Goal: Navigation & Orientation: Go to known website

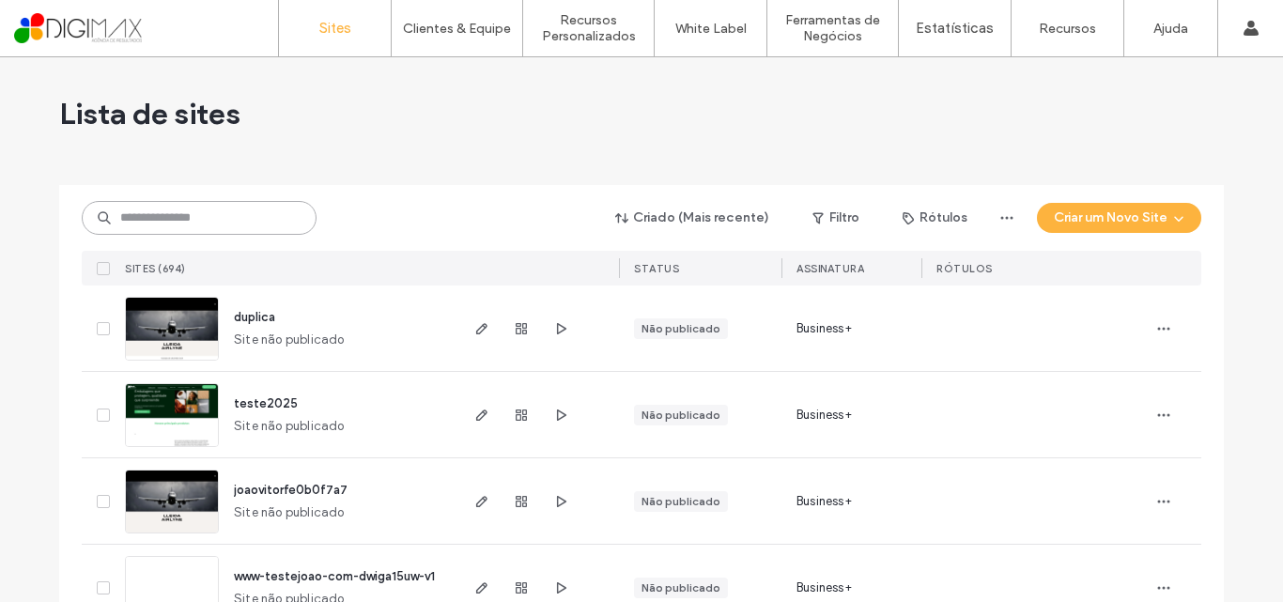
click at [189, 214] on input at bounding box center [199, 218] width 235 height 34
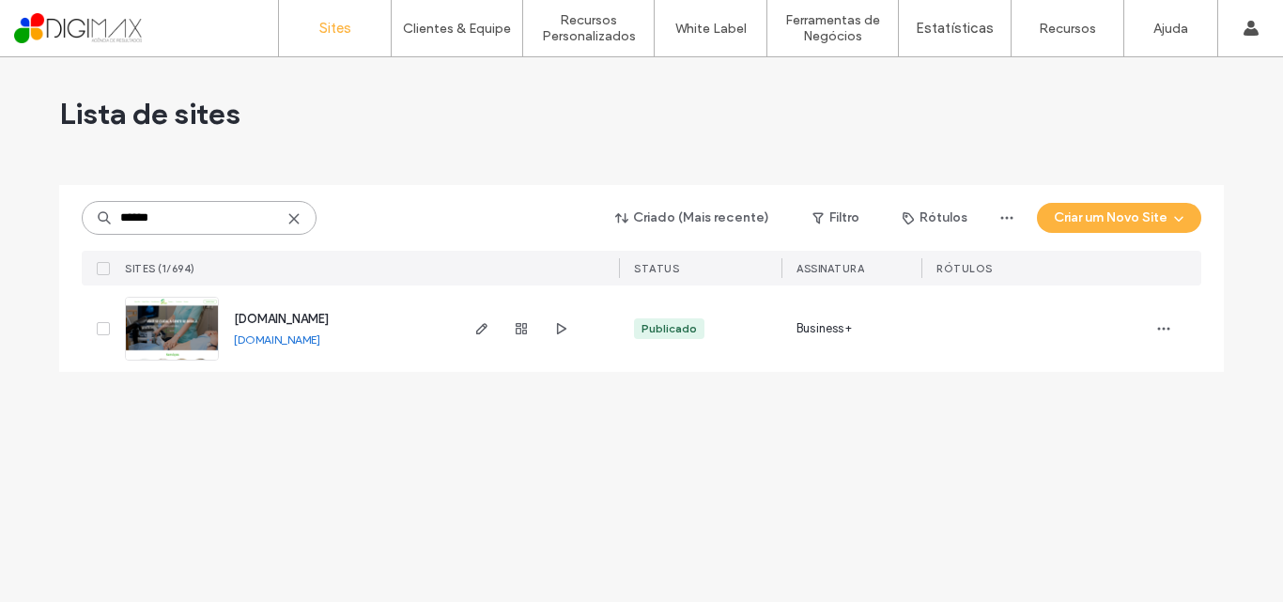
type input "******"
click at [320, 313] on span "www.gestarclinica.com.br" at bounding box center [281, 319] width 95 height 14
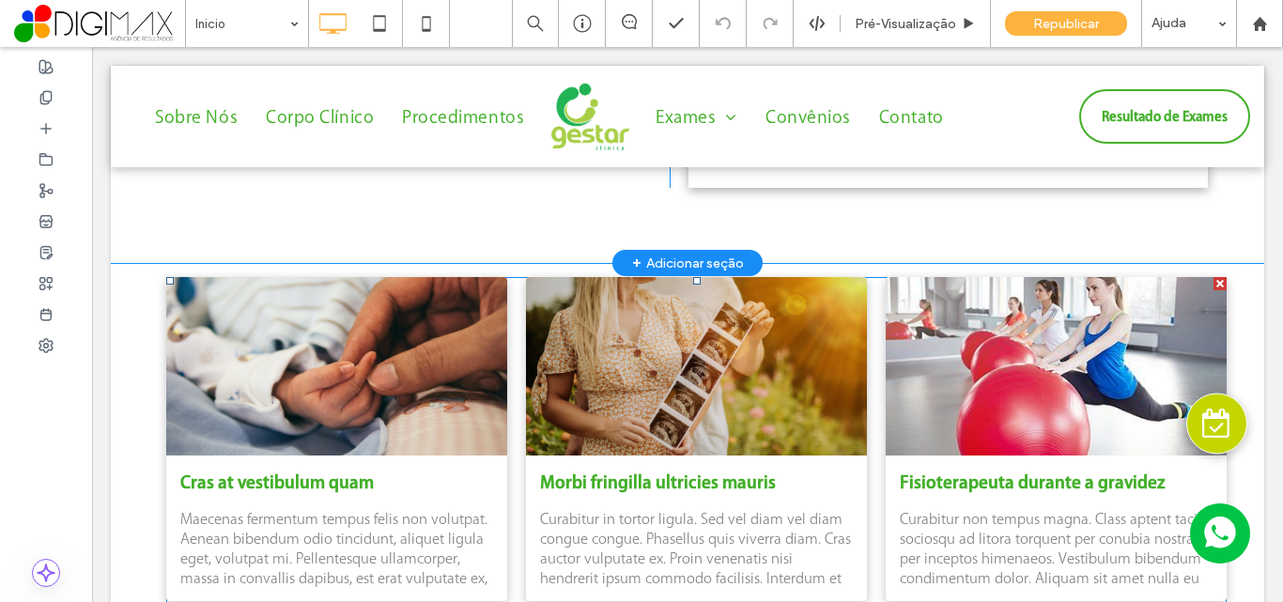
scroll to position [2723, 0]
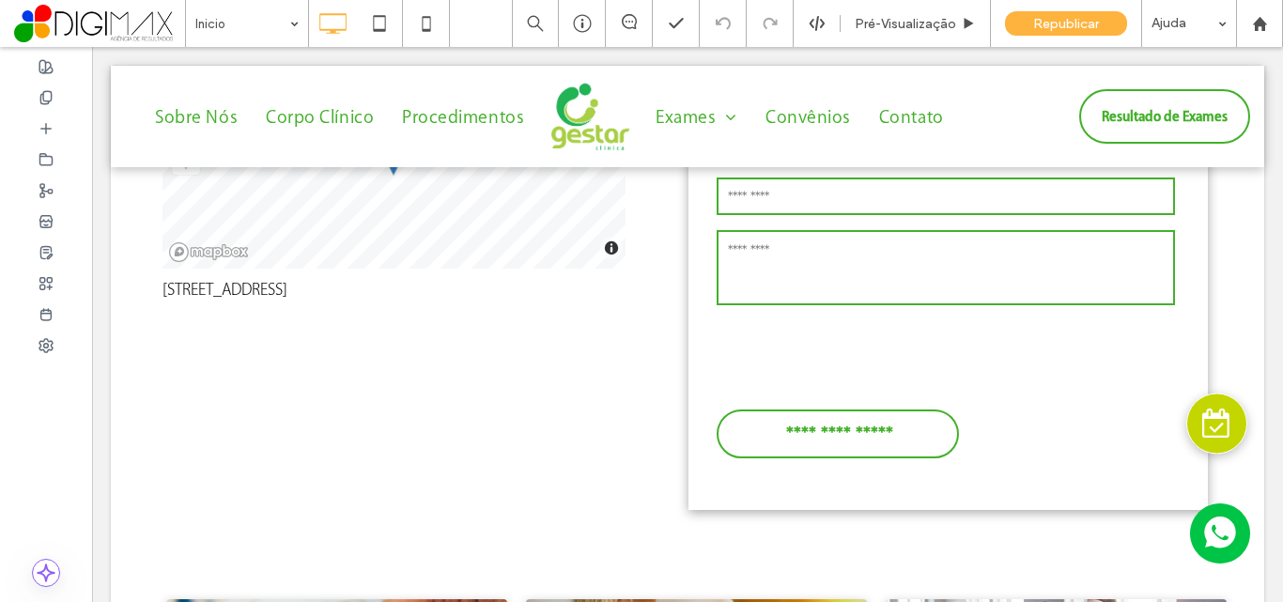
click at [76, 20] on span at bounding box center [99, 24] width 171 height 38
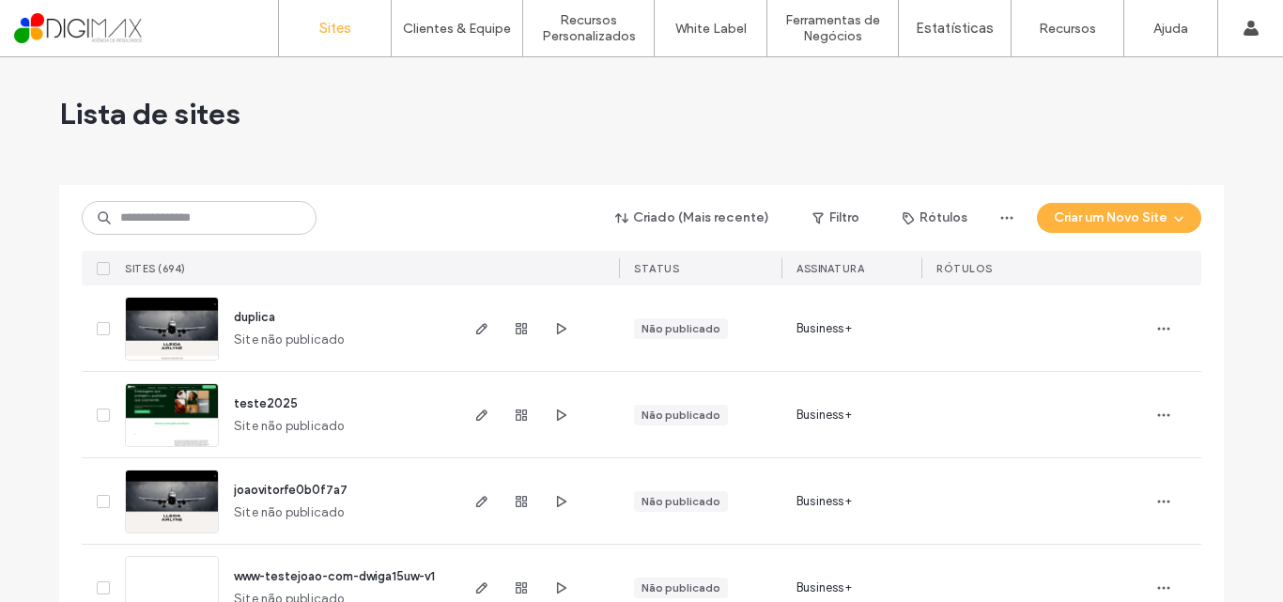
click at [225, 320] on div "duplica Site não publicado" at bounding box center [337, 327] width 237 height 85
click at [239, 318] on span "duplica" at bounding box center [254, 317] width 41 height 14
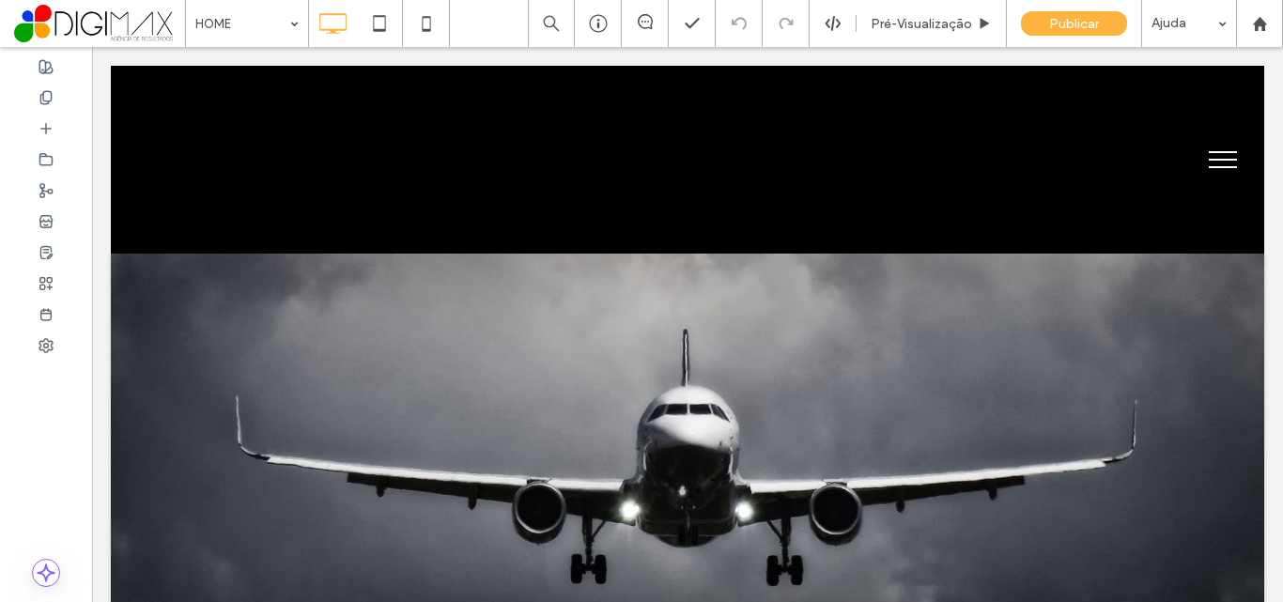
click at [111, 38] on span at bounding box center [99, 24] width 171 height 38
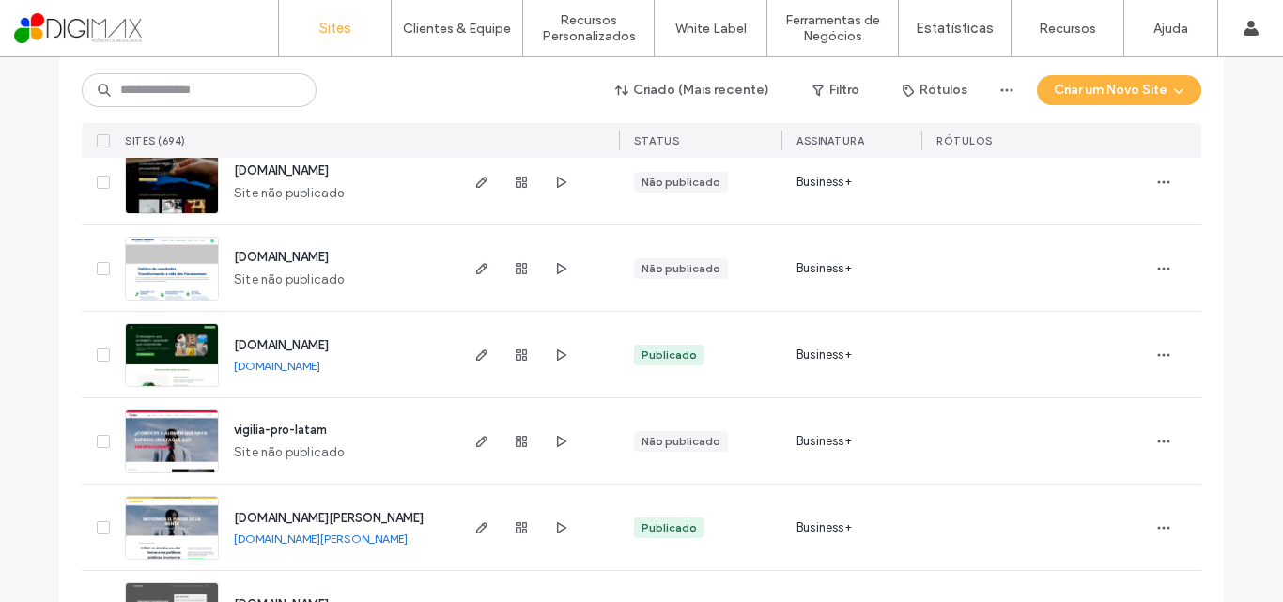
scroll to position [1502, 0]
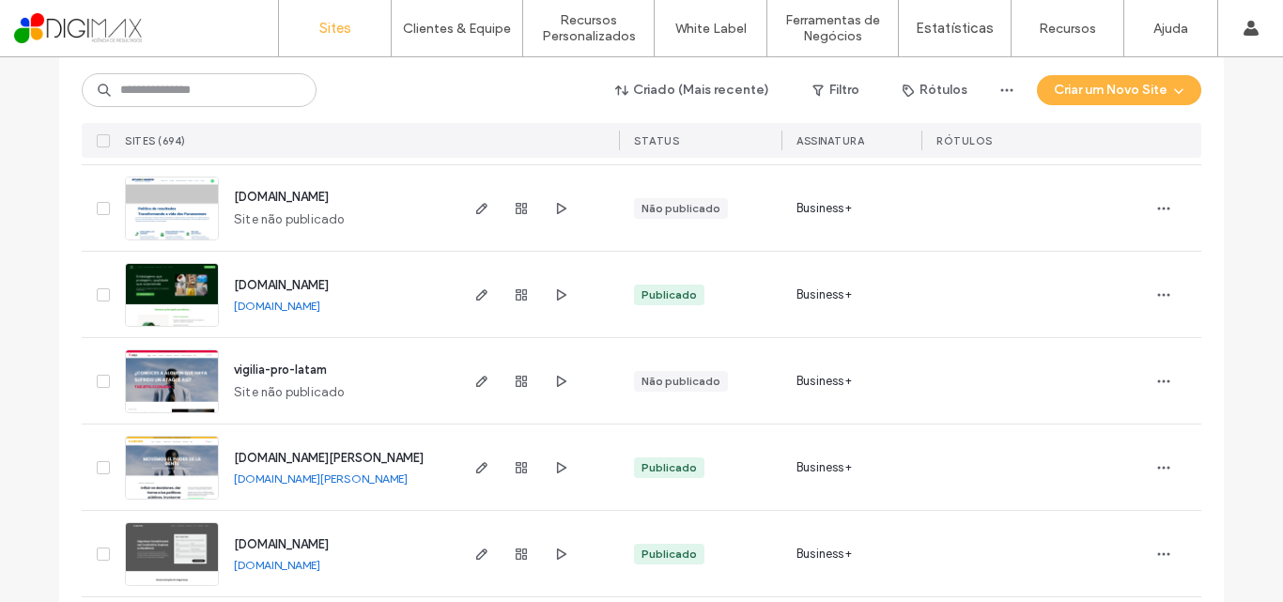
click at [295, 473] on link "[DOMAIN_NAME][PERSON_NAME]" at bounding box center [321, 478] width 174 height 14
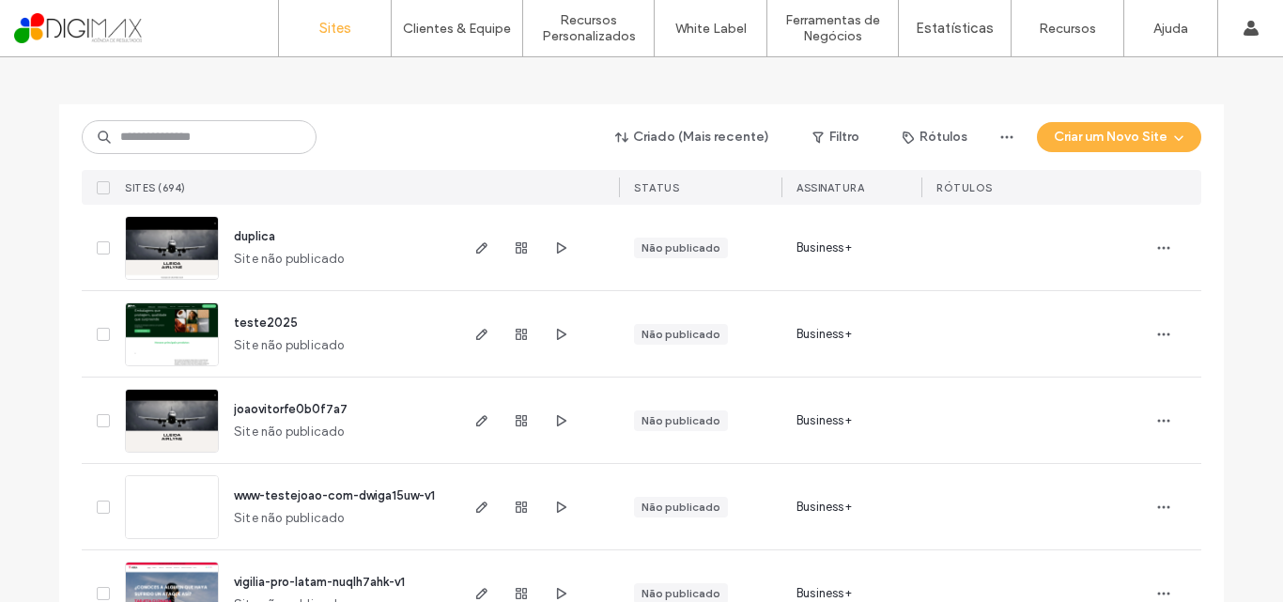
scroll to position [0, 0]
